Goal: Task Accomplishment & Management: Use online tool/utility

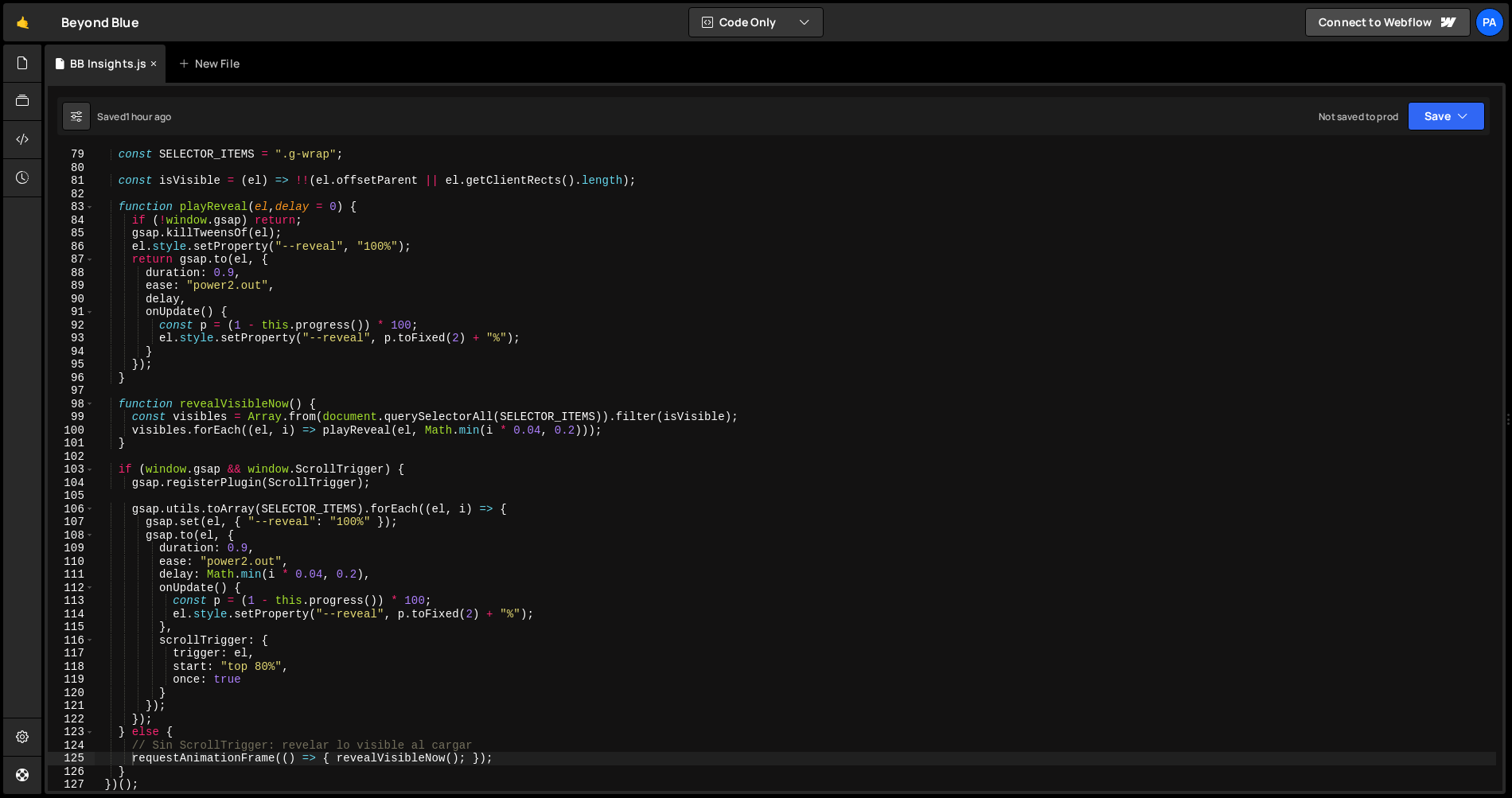
scroll to position [1026, 0]
click at [23, 67] on icon at bounding box center [22, 63] width 12 height 17
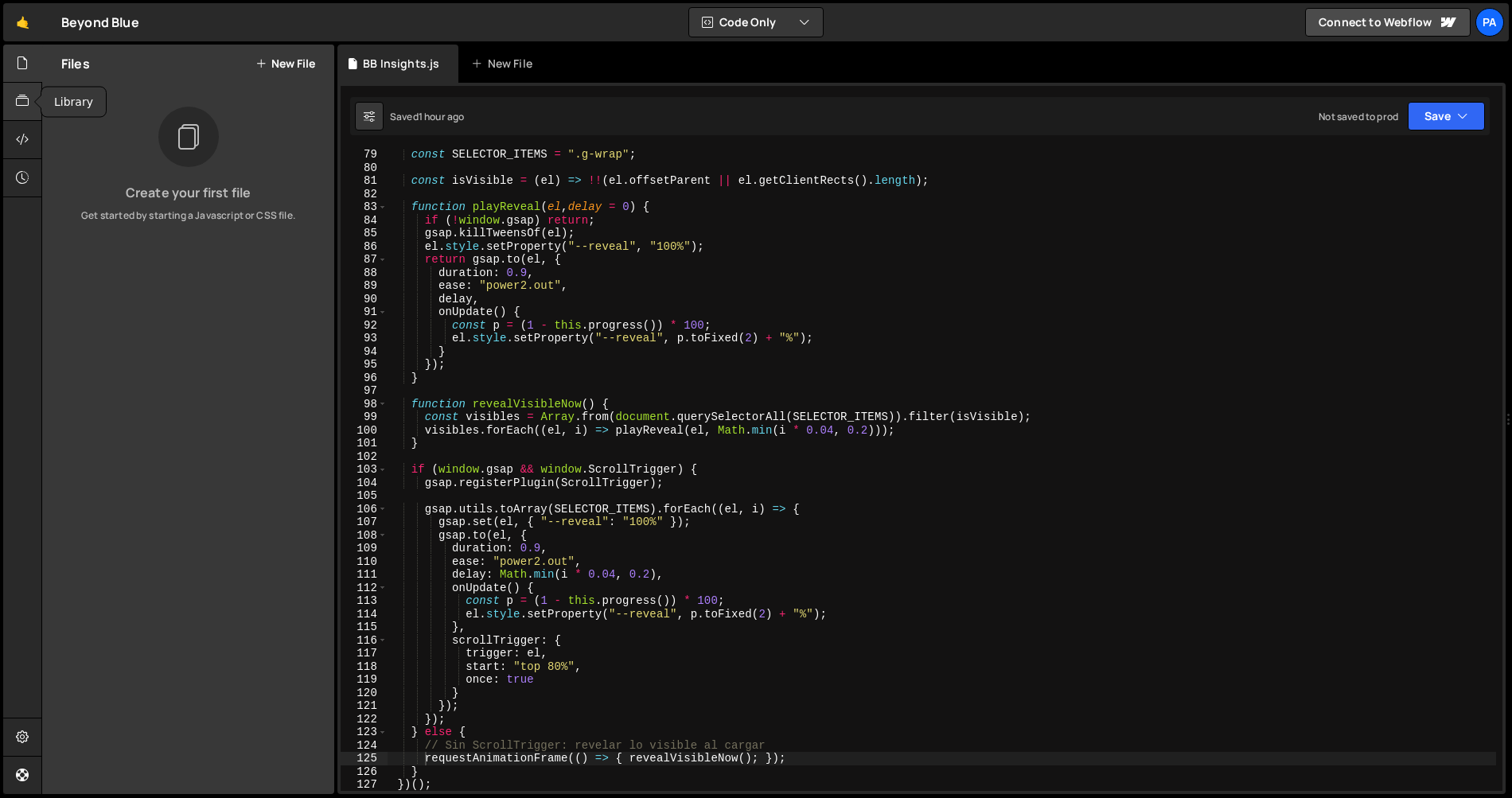
click at [27, 104] on icon at bounding box center [22, 101] width 12 height 17
click at [12, 58] on div at bounding box center [22, 64] width 39 height 38
click at [17, 25] on link "🤙" at bounding box center [22, 22] width 39 height 38
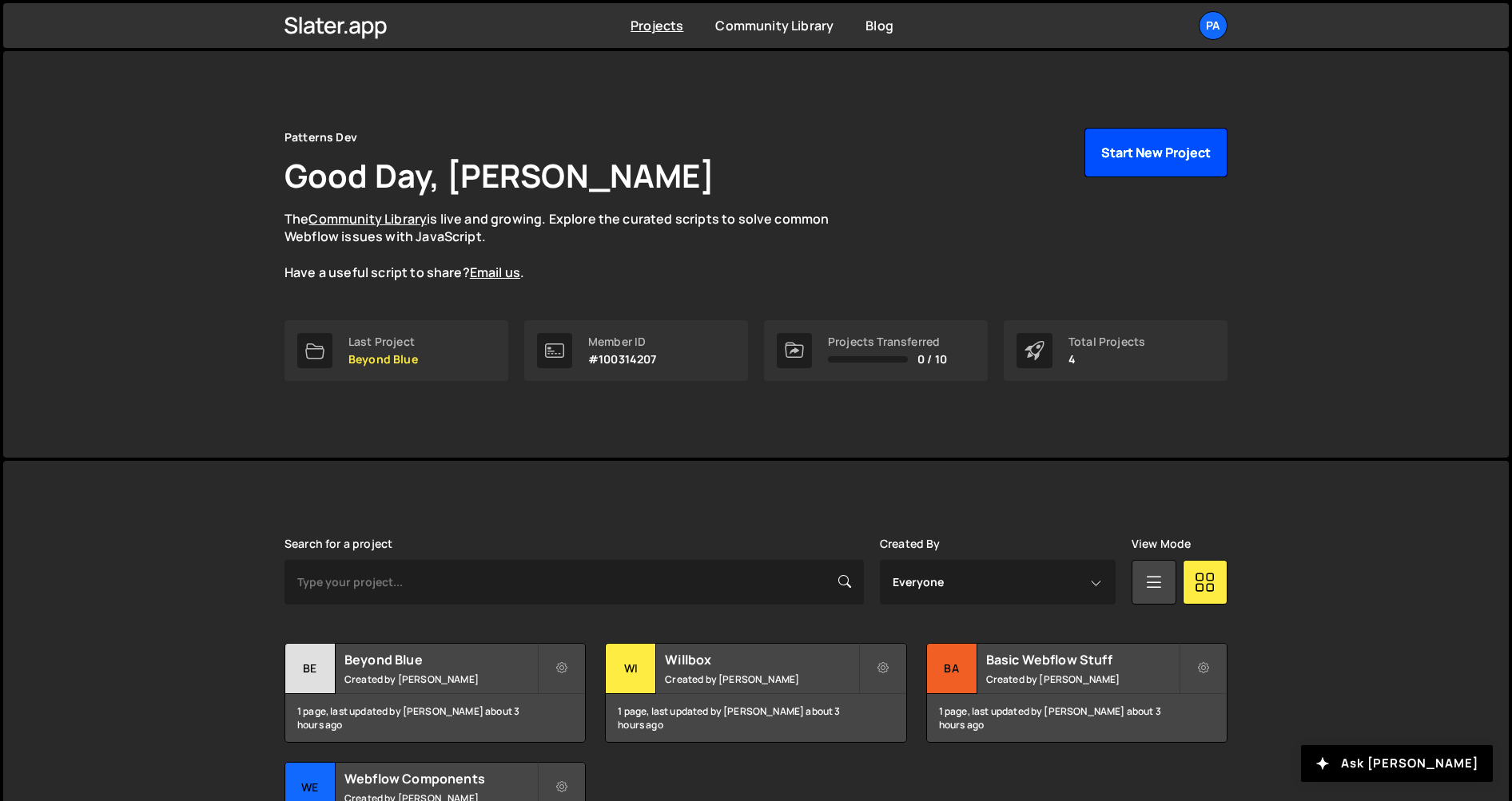
click at [1126, 161] on button "Start New Project" at bounding box center [1156, 153] width 143 height 50
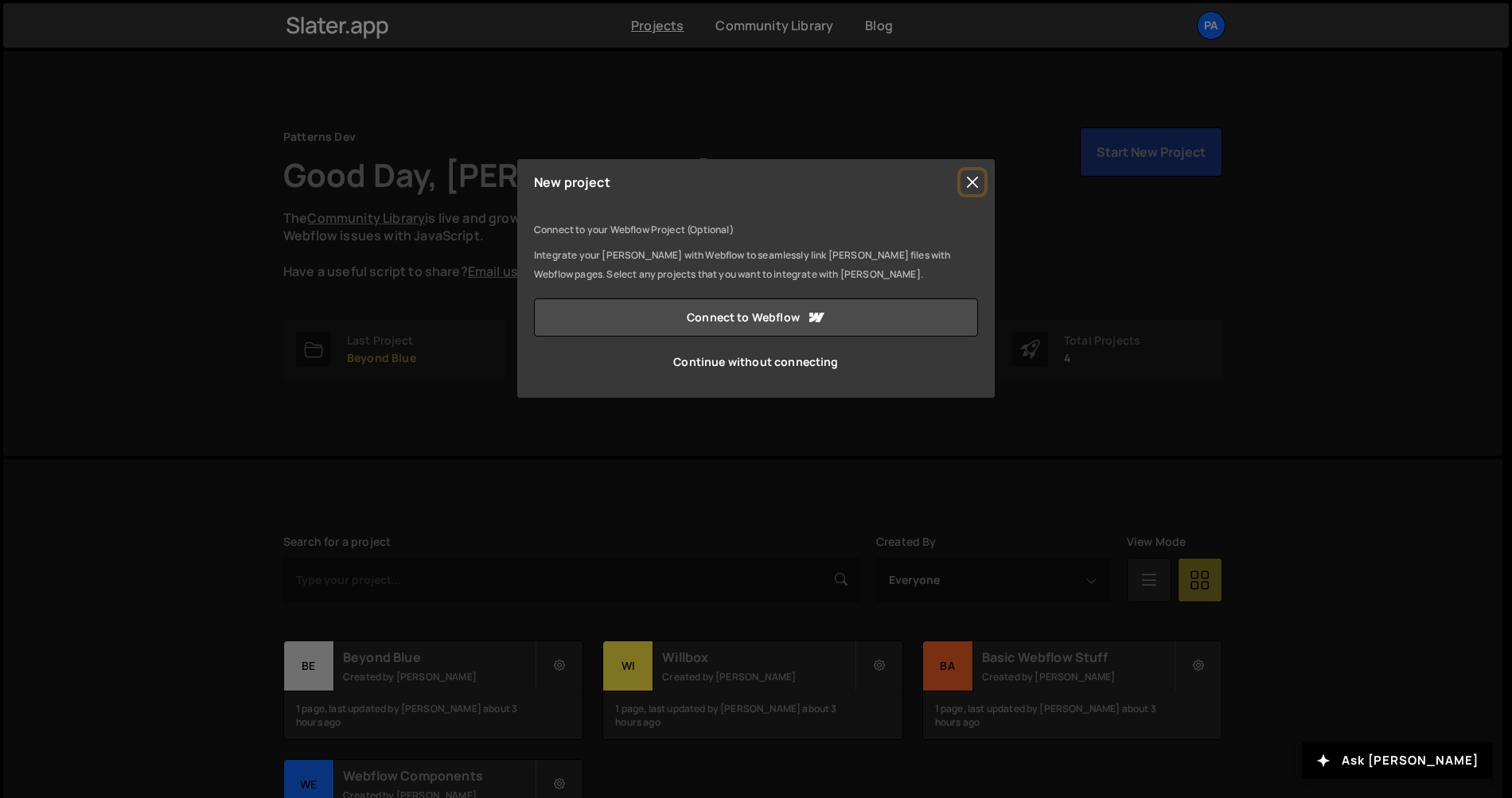
click at [969, 180] on button "Close" at bounding box center [972, 181] width 24 height 24
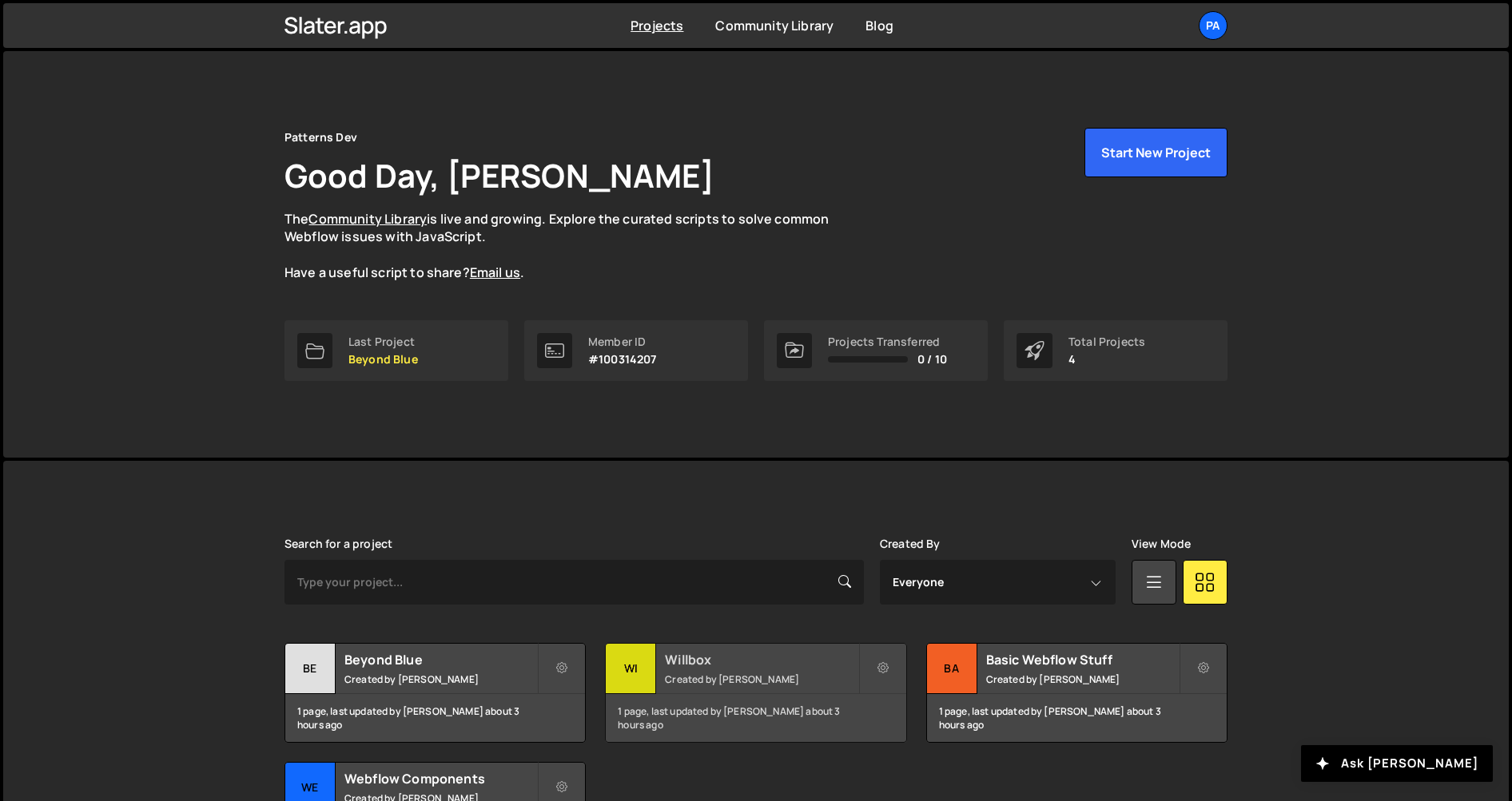
click at [742, 675] on small "Created by [PERSON_NAME]" at bounding box center [761, 679] width 193 height 13
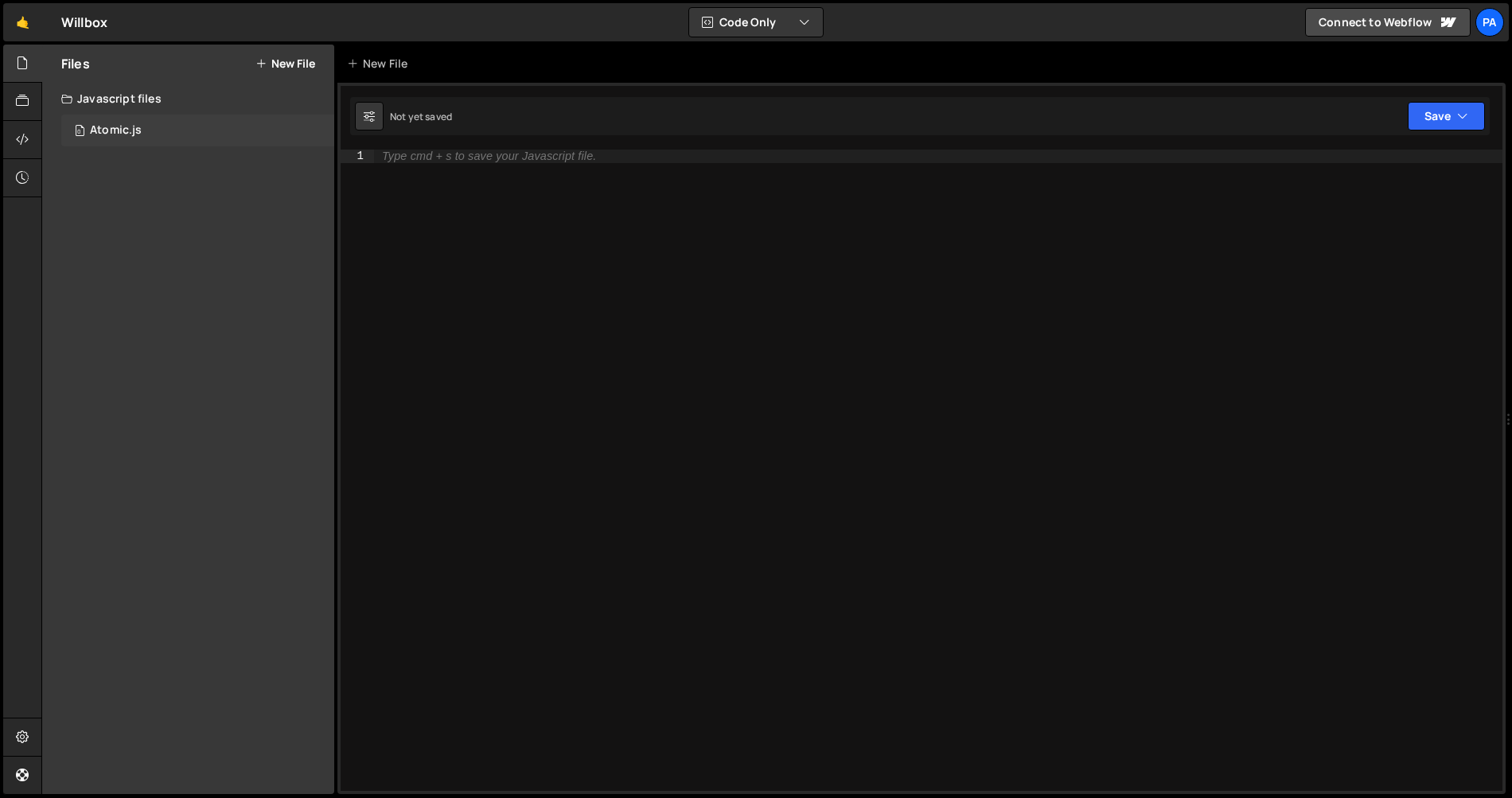
click at [164, 136] on div "0 Atomic.js 0" at bounding box center [198, 131] width 273 height 32
click at [565, 370] on div at bounding box center [938, 483] width 1128 height 668
paste textarea "});"
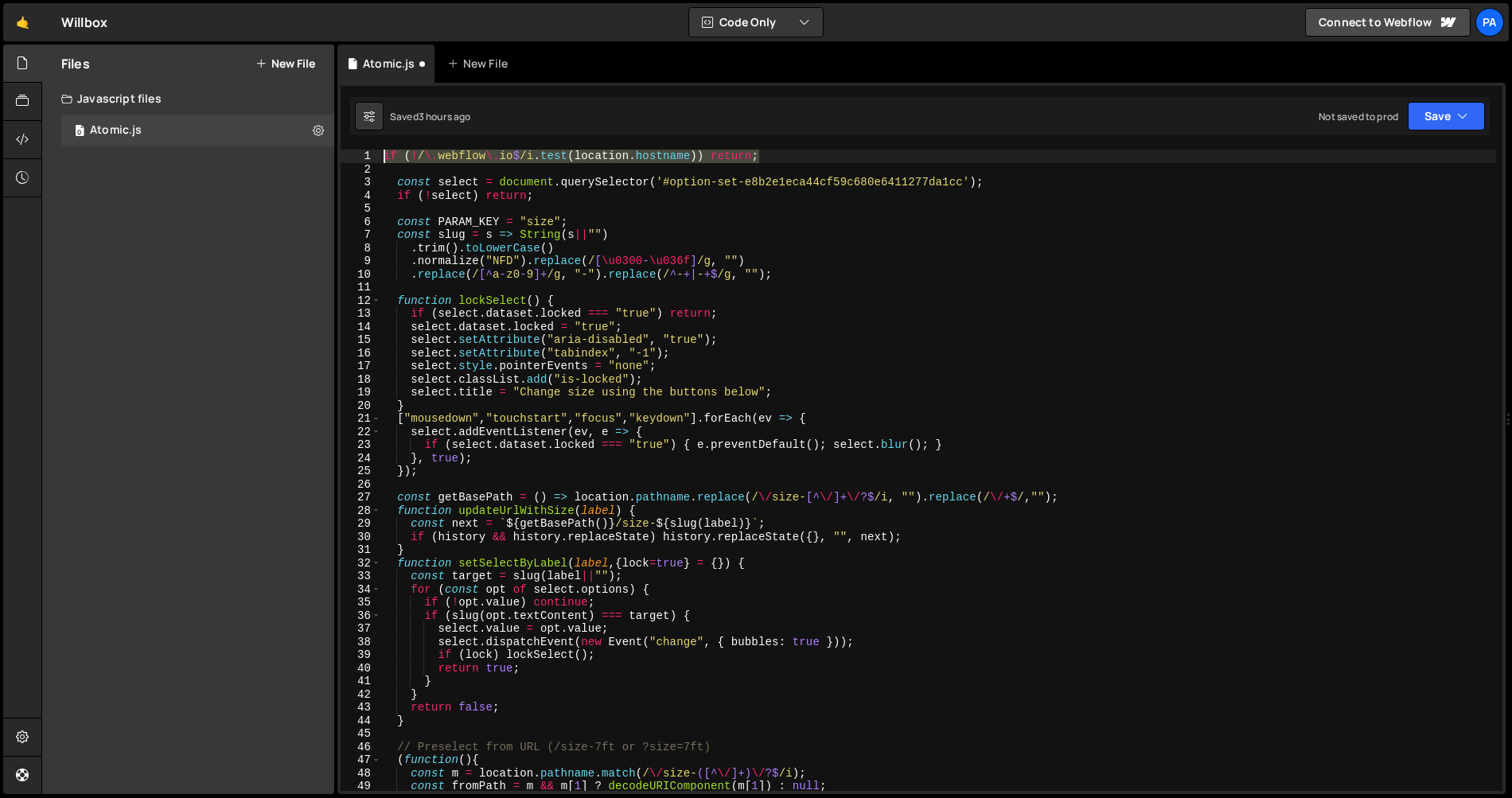
drag, startPoint x: 793, startPoint y: 162, endPoint x: 341, endPoint y: 155, distance: 452.1
click at [341, 155] on div "}); 1 2 3 4 5 6 7 8 9 10 11 12 13 14 15 16 17 18 19 20 21 22 23 24 25 26 27 28 …" at bounding box center [921, 469] width 1162 height 641
type textarea "if (!/\.webflow\.io$/i.test(location.hostname)) return;"
click at [1431, 118] on button "Save" at bounding box center [1446, 116] width 77 height 28
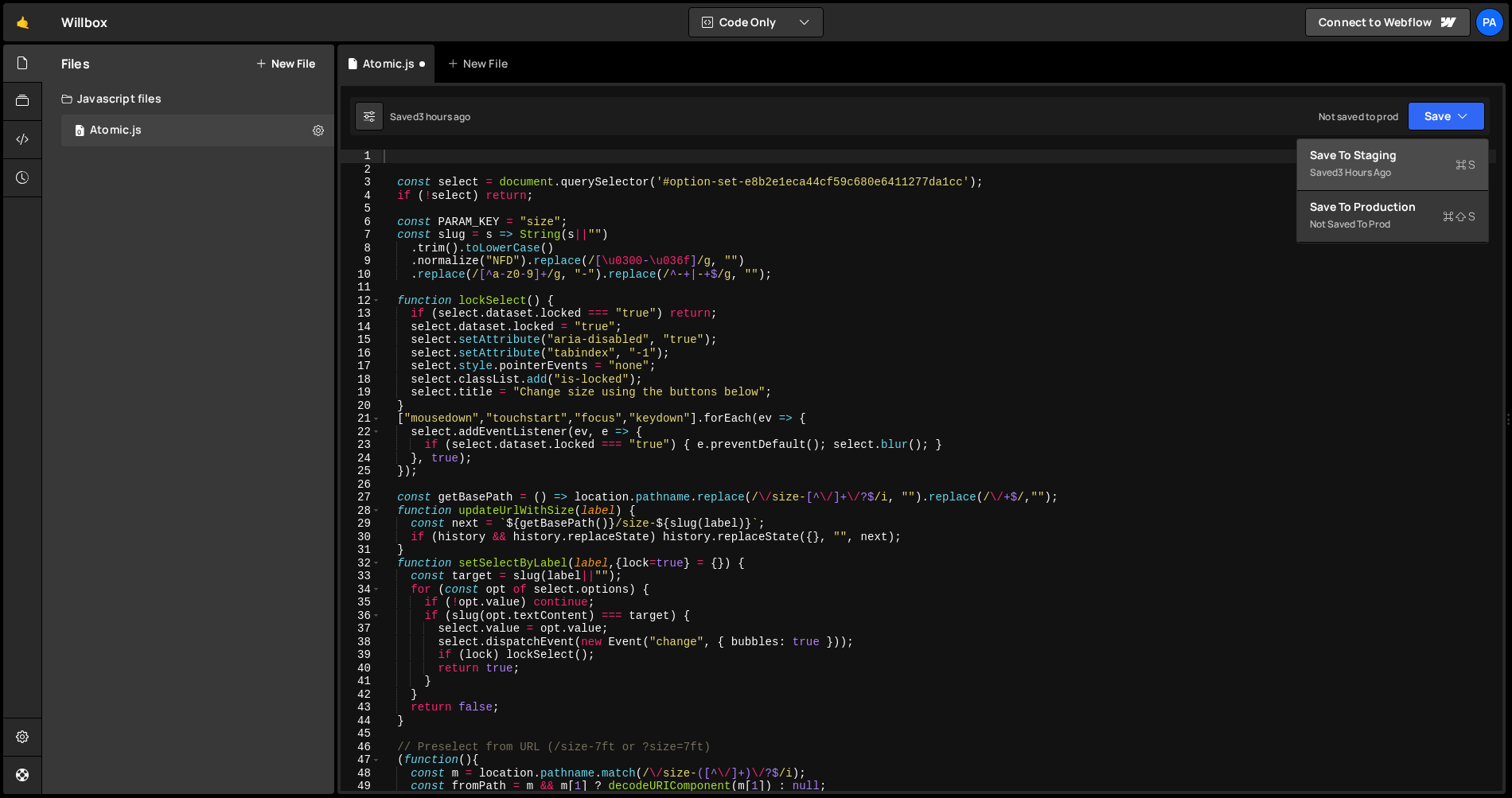
click at [1425, 159] on div "Save to Staging S" at bounding box center [1392, 155] width 165 height 16
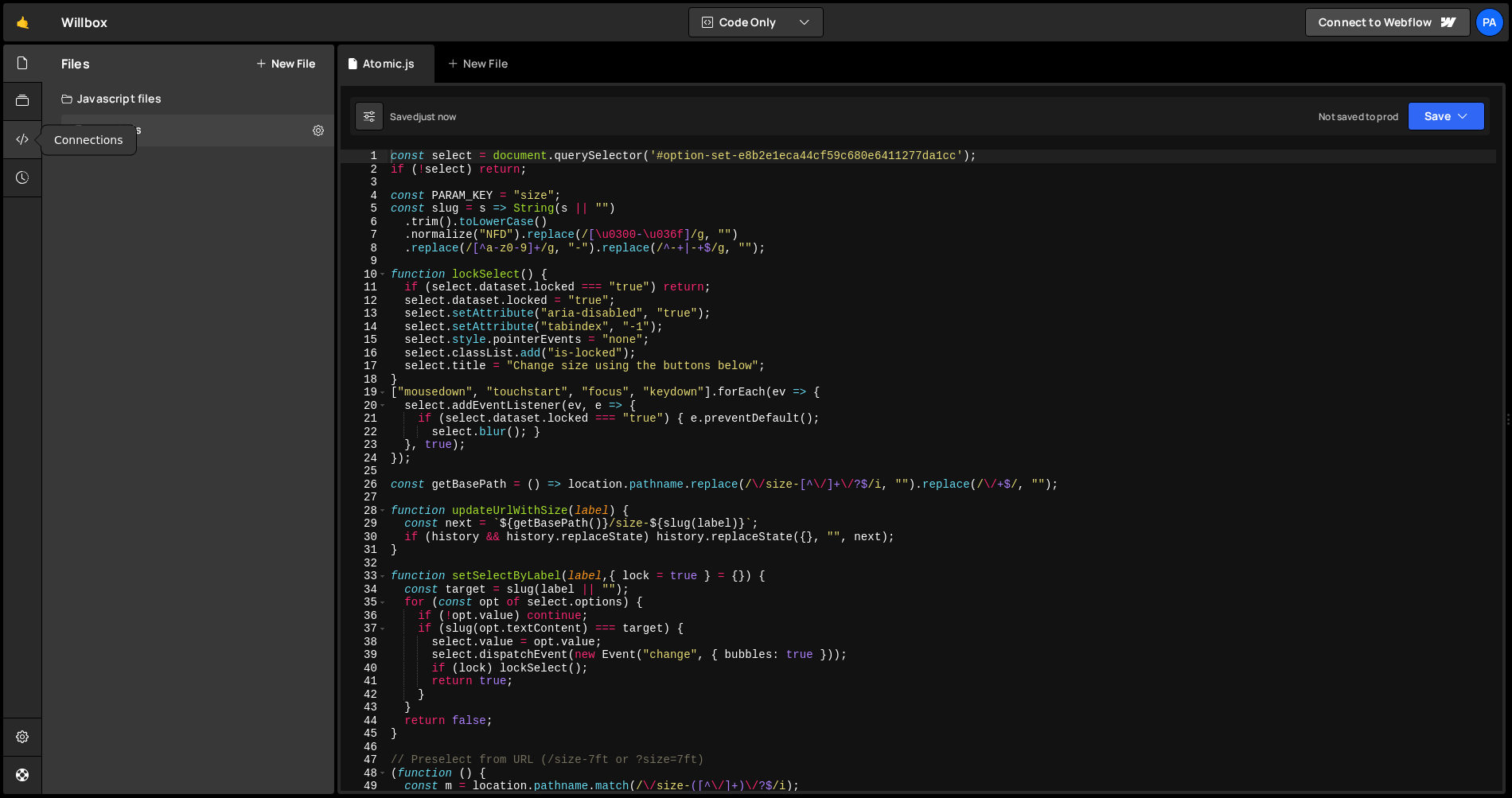
click at [27, 141] on icon at bounding box center [22, 139] width 12 height 17
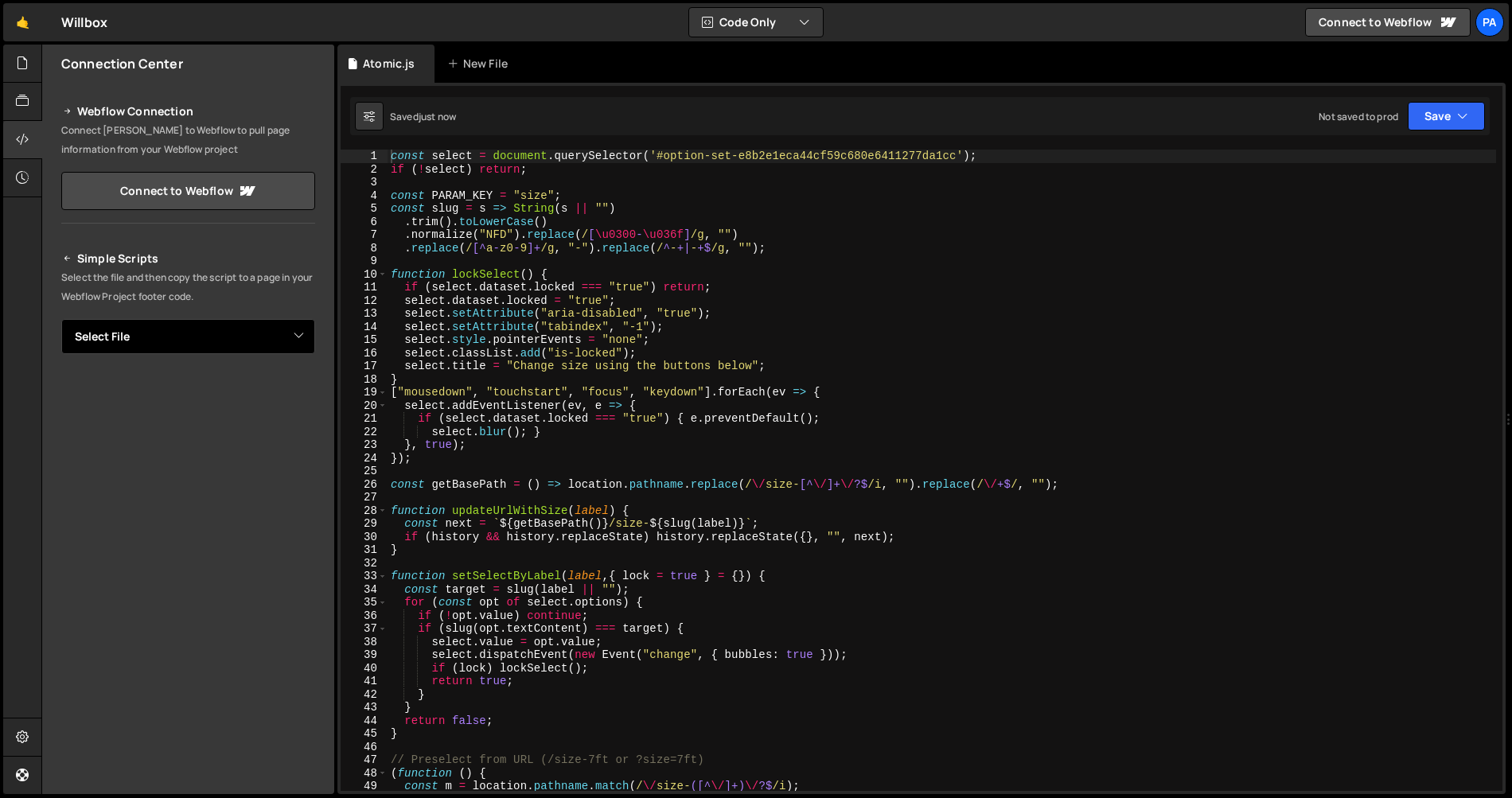
click at [300, 341] on select "Select File Atomic.js" at bounding box center [188, 336] width 254 height 35
select select "45236"
click at [62, 319] on select "Select File Atomic.js" at bounding box center [188, 336] width 254 height 35
click at [296, 393] on button "Button group with nested dropdown" at bounding box center [303, 390] width 22 height 33
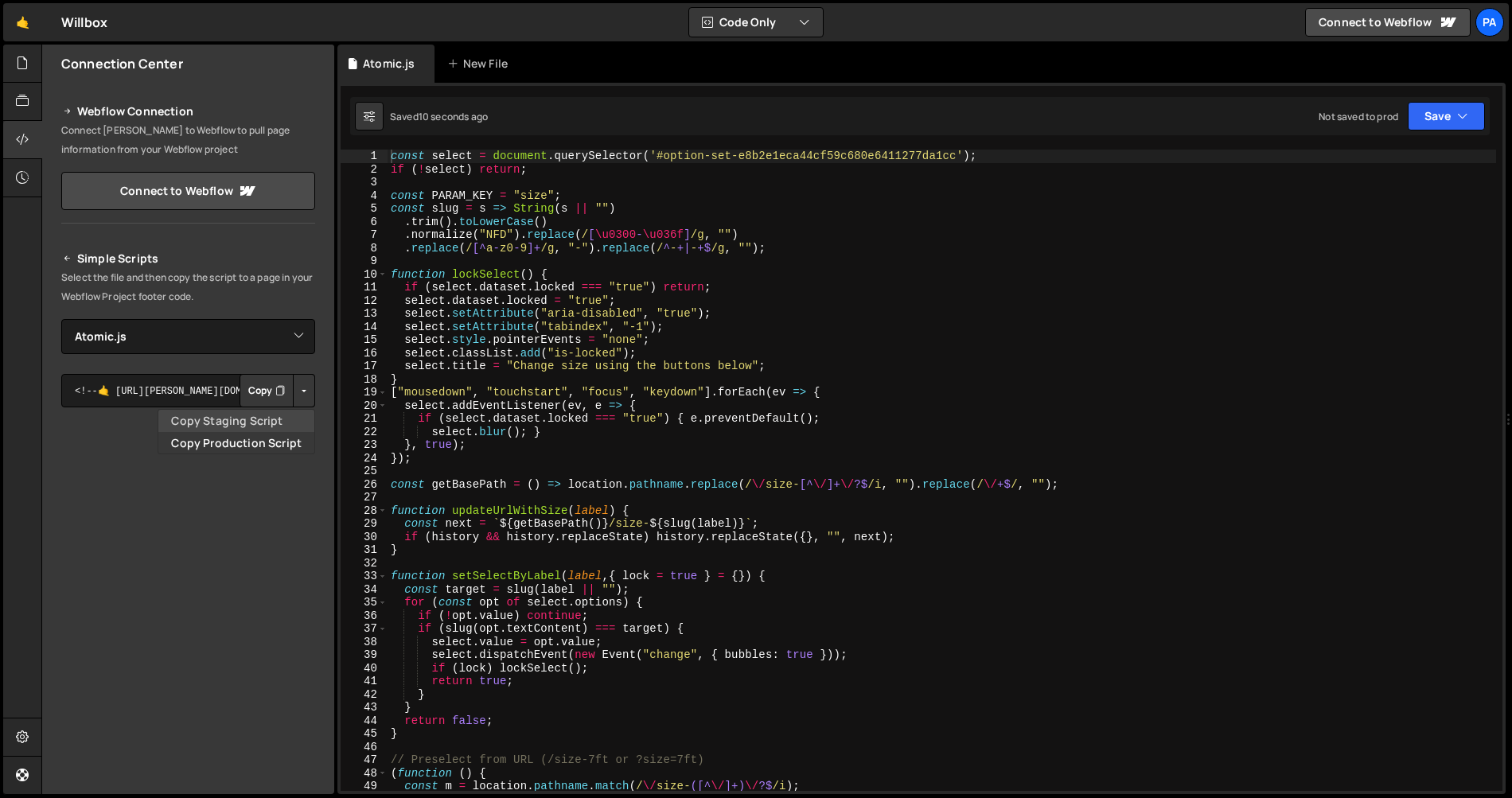
click at [288, 424] on link "Copy Staging Script" at bounding box center [236, 420] width 156 height 22
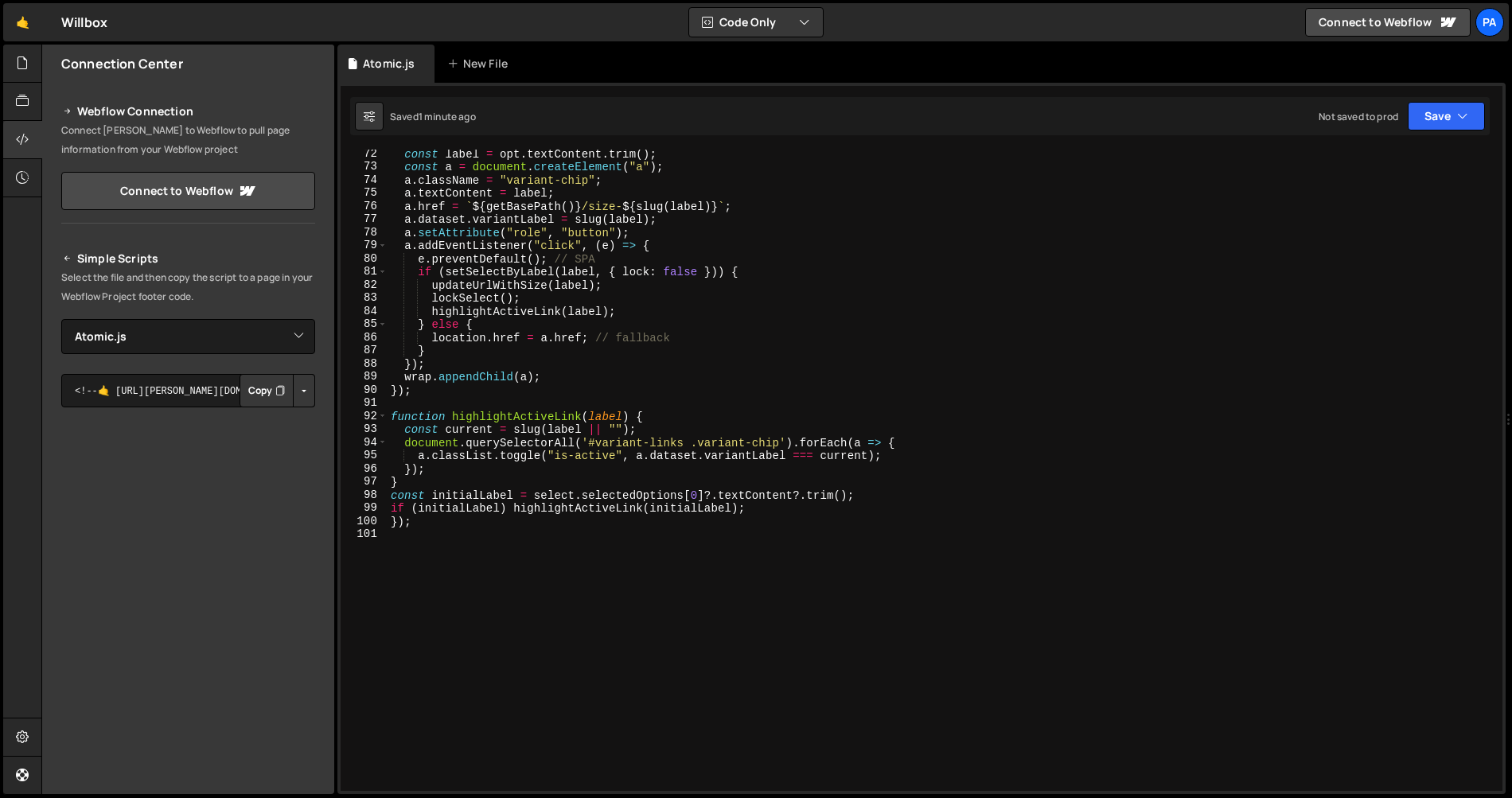
scroll to position [935, 0]
drag, startPoint x: 1457, startPoint y: 133, endPoint x: 1452, endPoint y: 120, distance: 13.9
click at [1457, 133] on div "Saved 1 minute ago Not saved to prod Upgrade to Edit Save Save to Staging S Sav…" at bounding box center [920, 116] width 1140 height 38
click at [1452, 120] on button "Save" at bounding box center [1446, 116] width 77 height 28
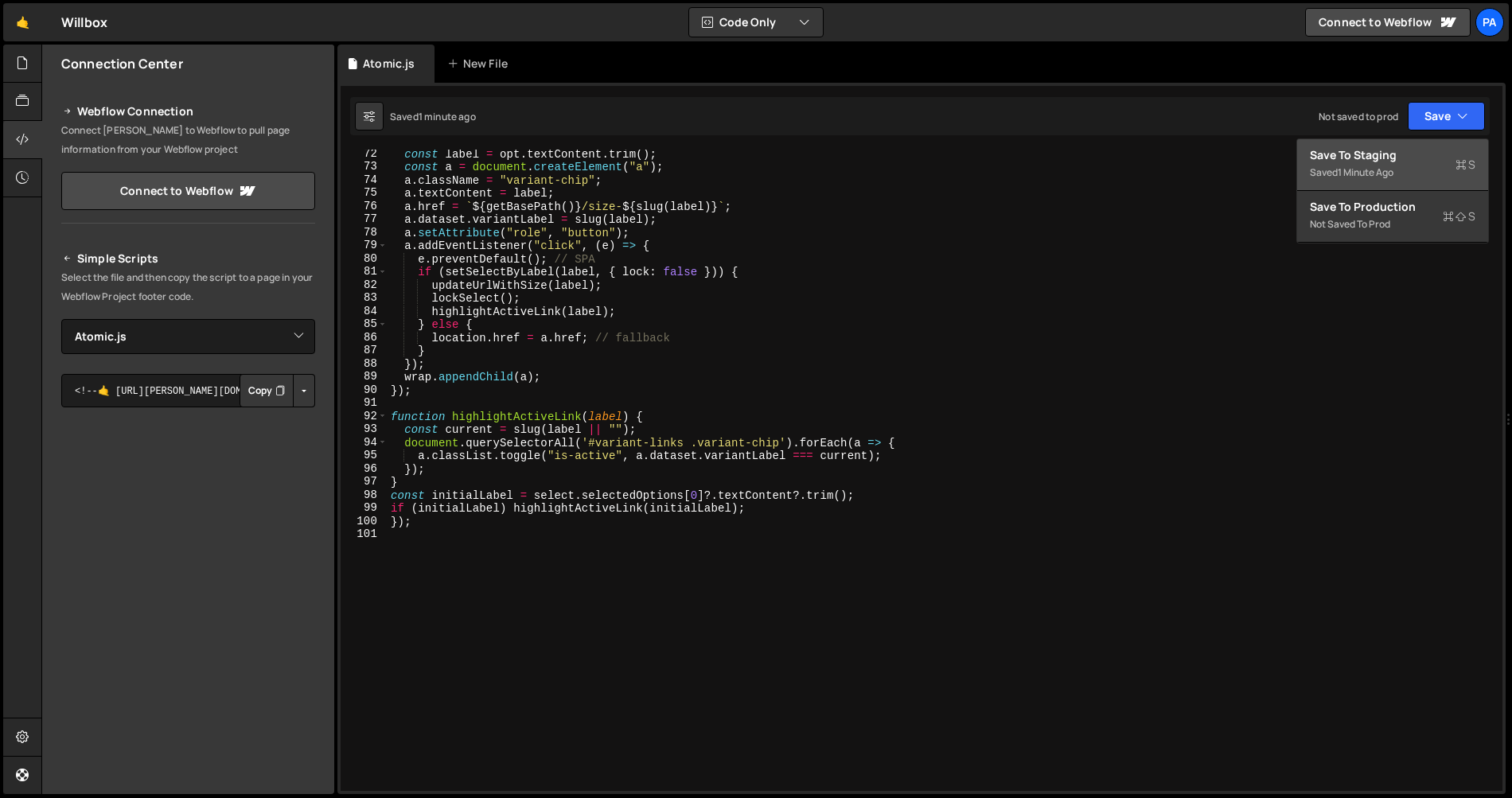
click at [1384, 155] on div "Save to Staging S" at bounding box center [1392, 155] width 165 height 16
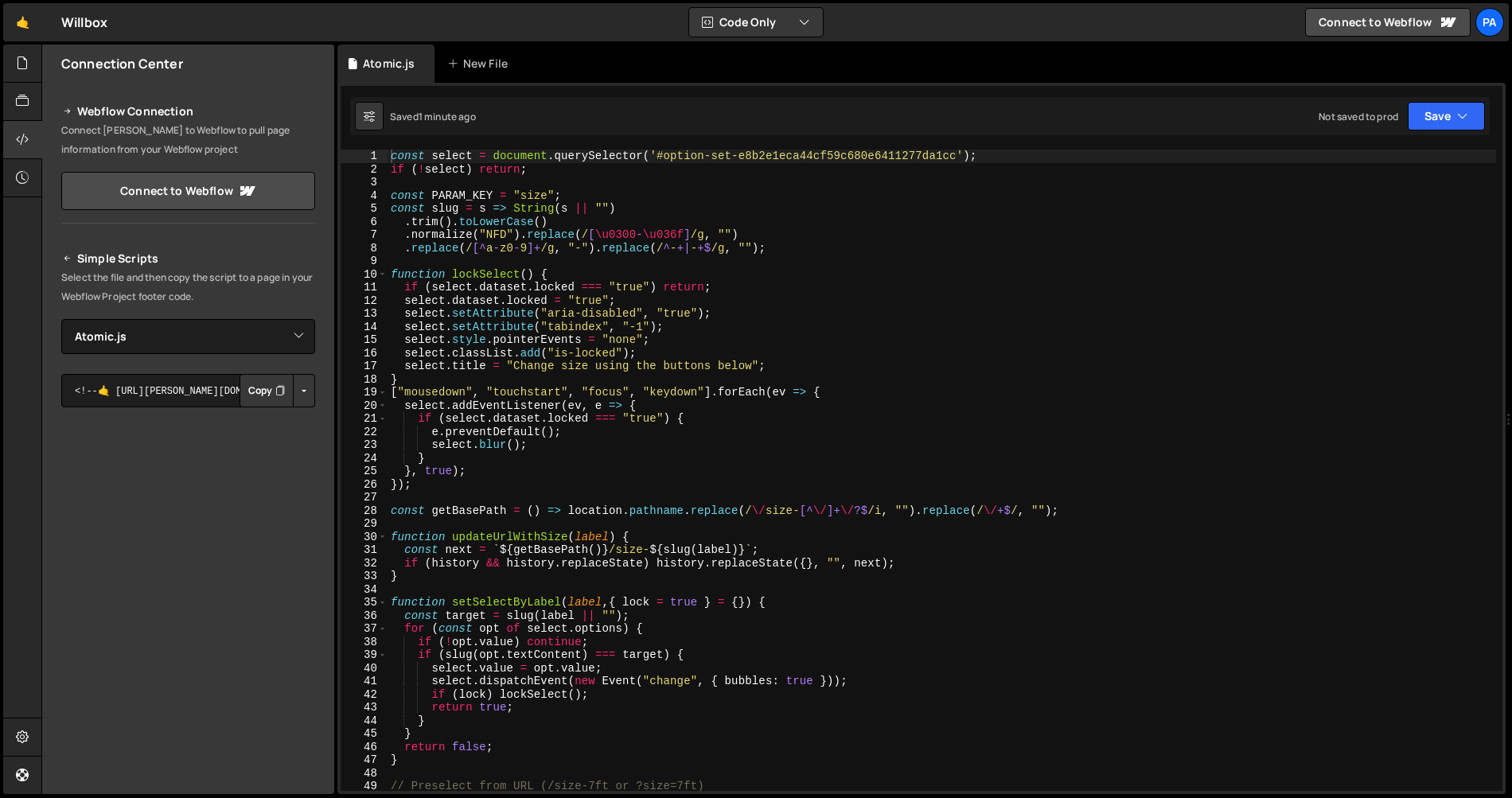
scroll to position [0, 0]
click at [552, 459] on div "const select = document . querySelector ( '#option-set-e8b2e1eca44cf59c680e6411…" at bounding box center [941, 483] width 1108 height 668
type textarea "});"
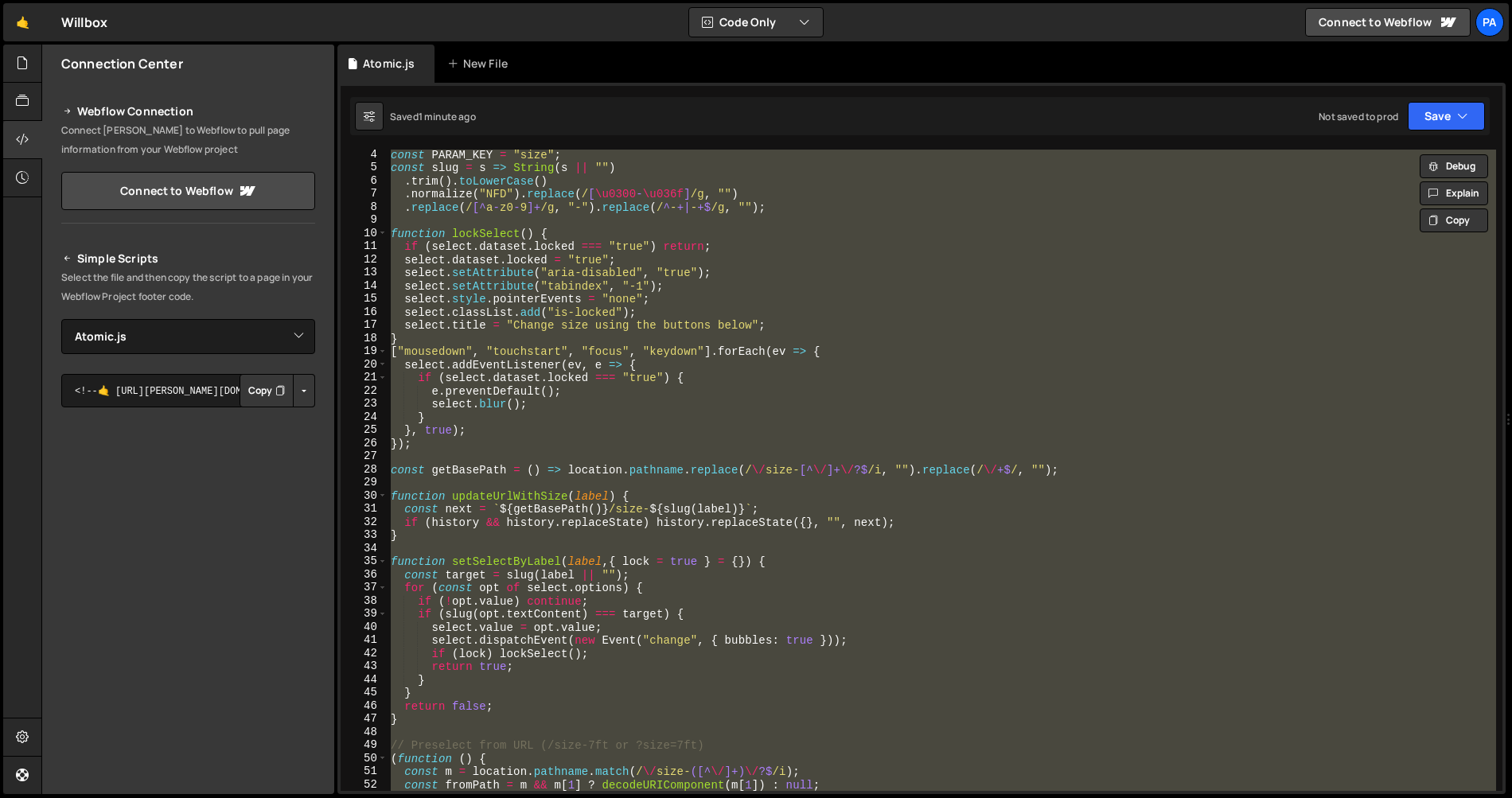
scroll to position [1025, 0]
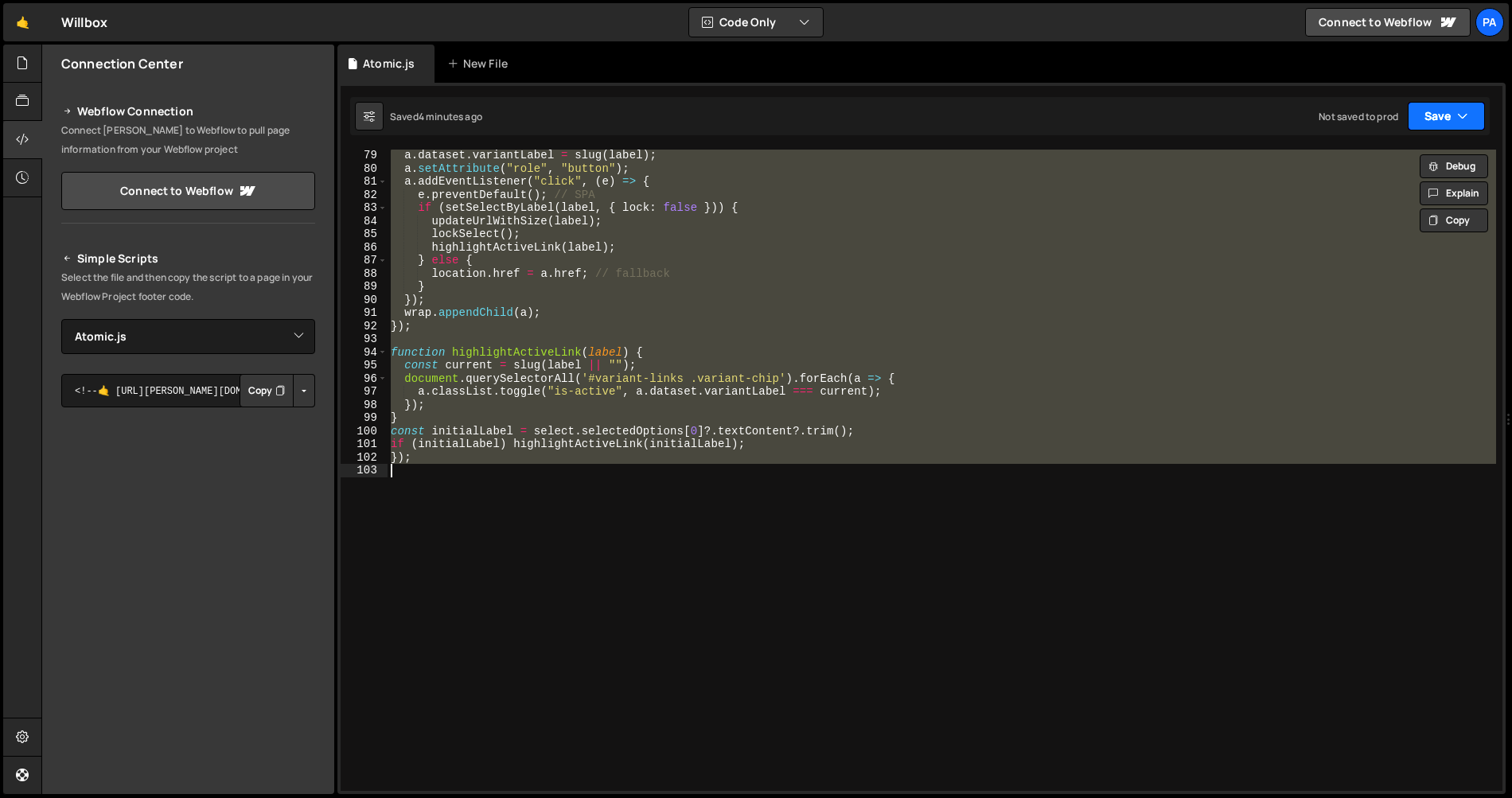
click at [1458, 119] on icon "button" at bounding box center [1463, 116] width 11 height 16
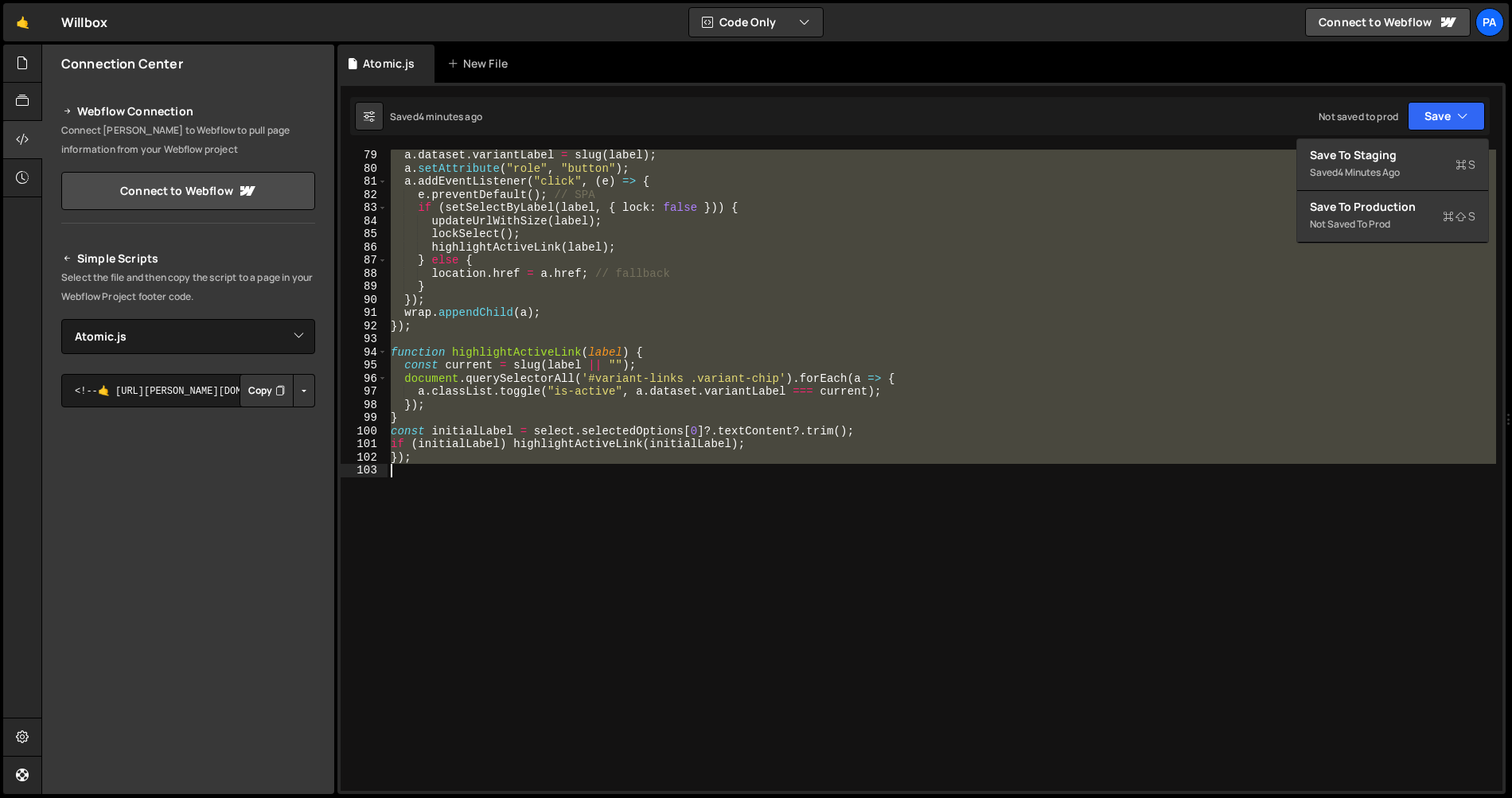
click at [1002, 602] on div "a . dataset . variantLabel = slug ( label ) ; a . setAttribute ( "role" , "butt…" at bounding box center [941, 469] width 1108 height 641
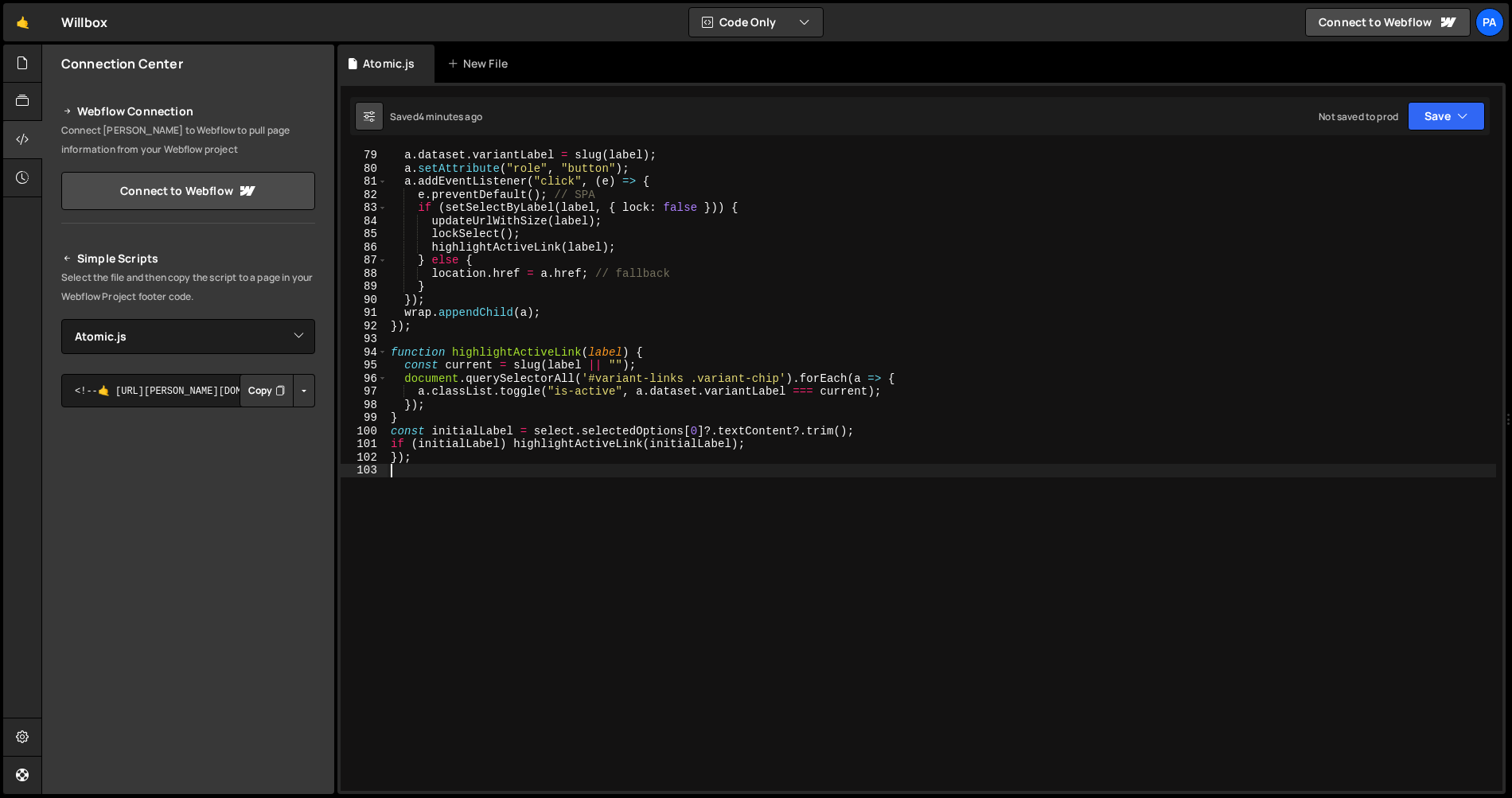
click at [373, 124] on icon at bounding box center [369, 116] width 11 height 16
select select "editor"
select select "ace/theme/monokai"
type input "14"
checkbox input "true"
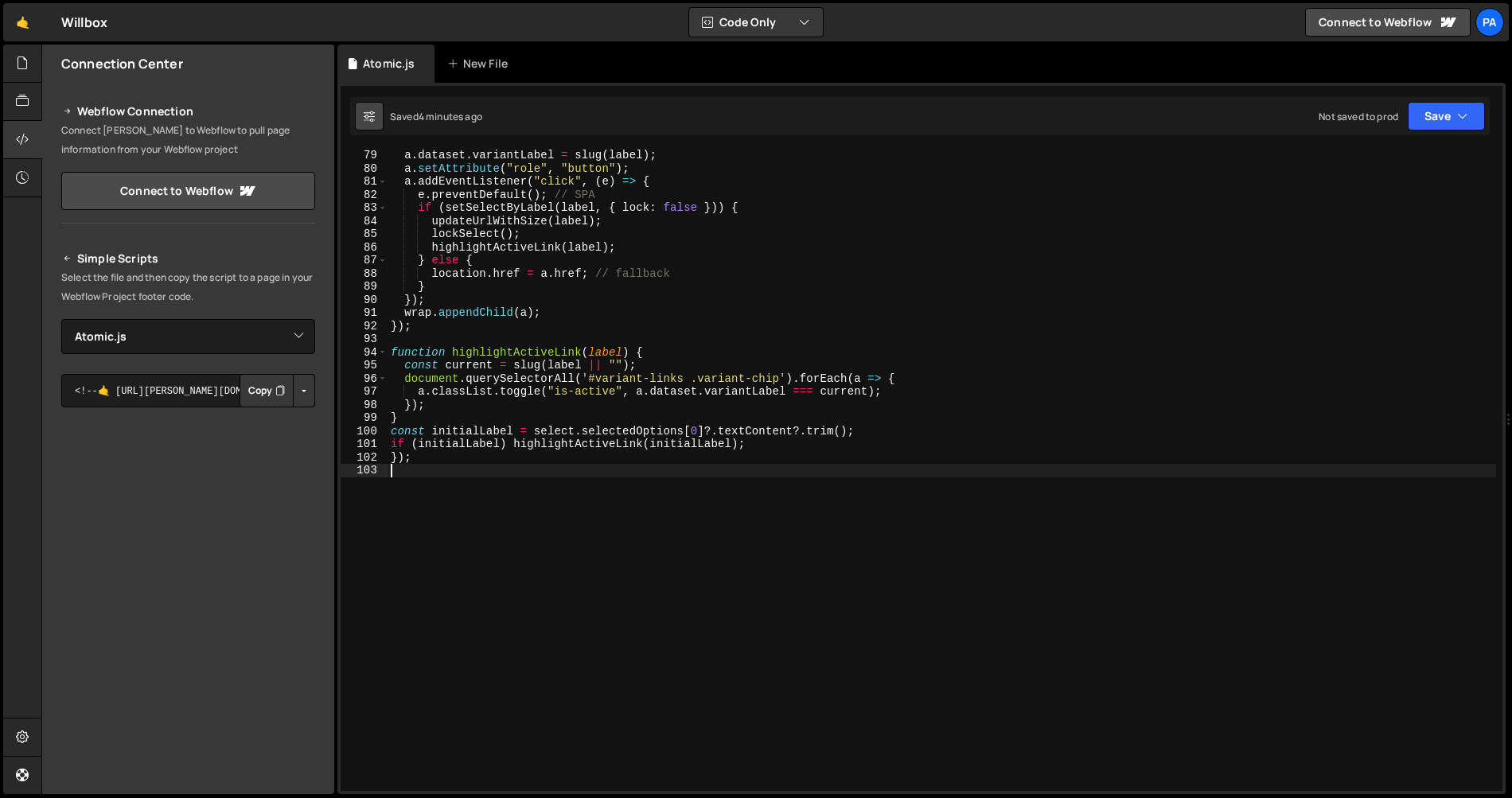
checkbox input "true"
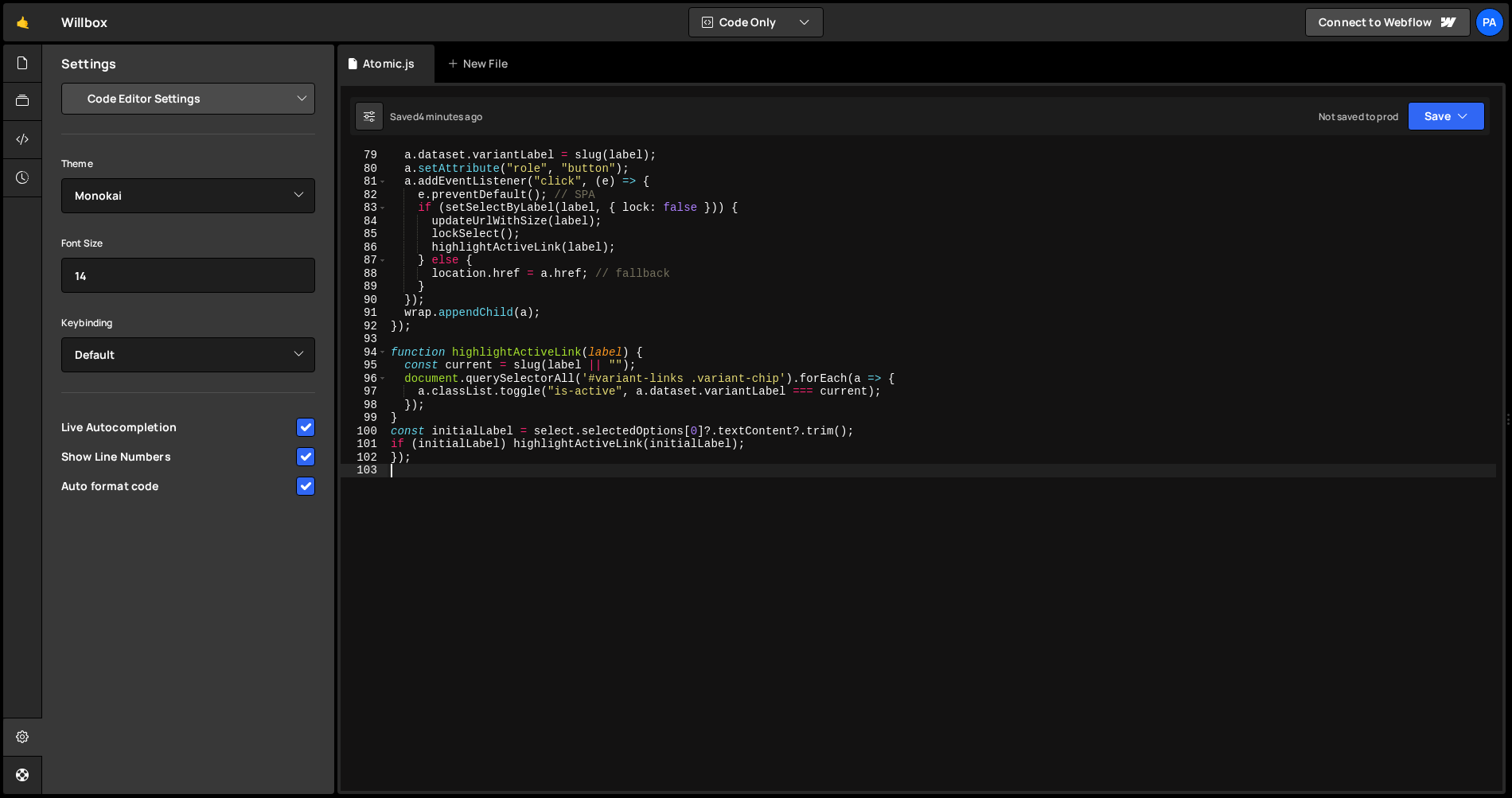
click at [493, 540] on div "a . dataset . variantLabel = slug ( label ) ; a . setAttribute ( "role" , "butt…" at bounding box center [941, 483] width 1108 height 668
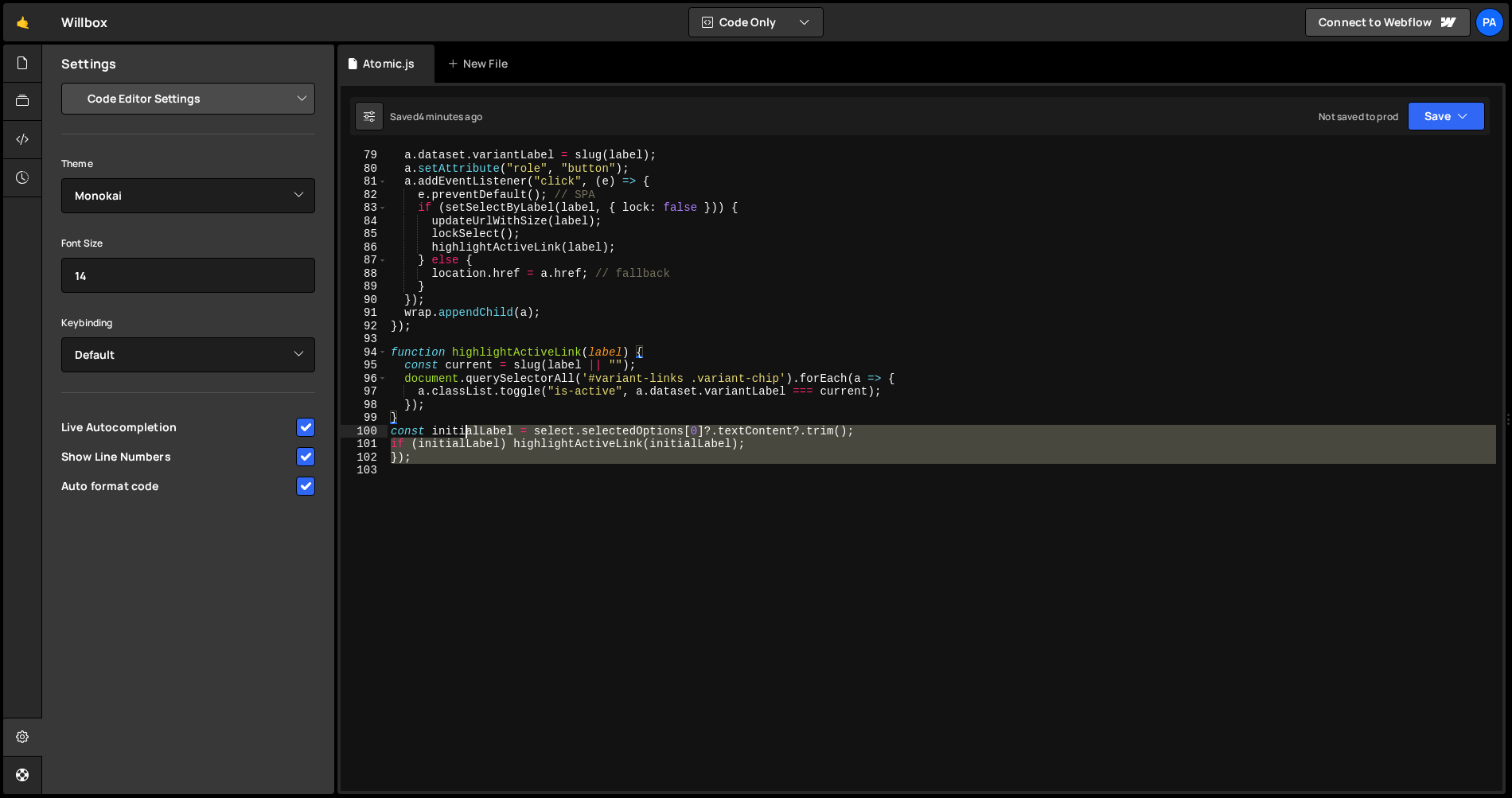
drag, startPoint x: 604, startPoint y: 522, endPoint x: 475, endPoint y: 437, distance: 154.5
click at [478, 435] on div "a . dataset . variantLabel = slug ( label ) ; a . setAttribute ( "role" , "butt…" at bounding box center [941, 483] width 1108 height 668
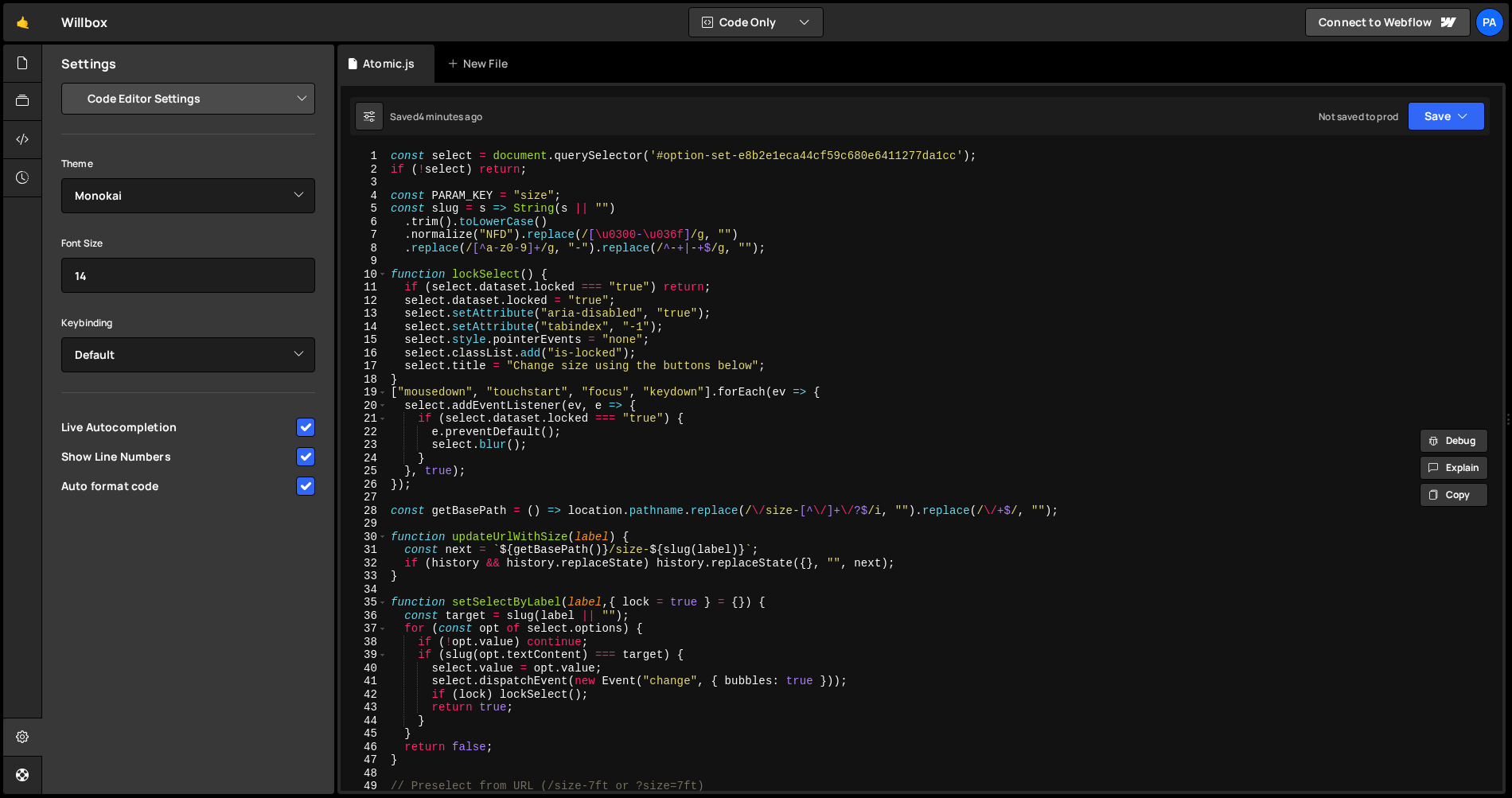
click at [387, 153] on div "1" at bounding box center [364, 156] width 47 height 13
click at [398, 160] on div "const select = document . querySelector ( '#option-set-e8b2e1eca44cf59c680e6411…" at bounding box center [941, 483] width 1108 height 668
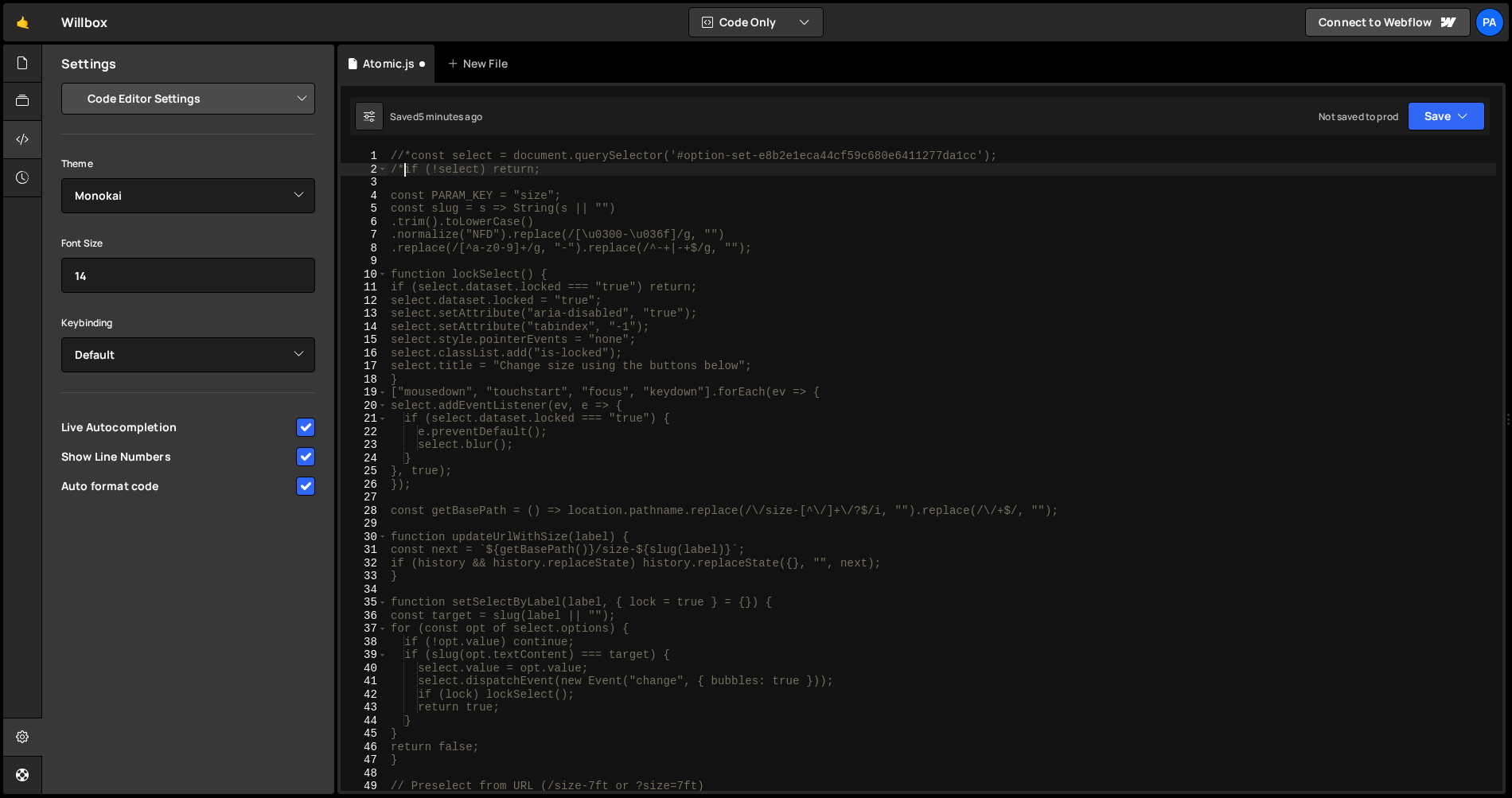
type textarea "/*if (!select) return;"
